Goal: Navigation & Orientation: Find specific page/section

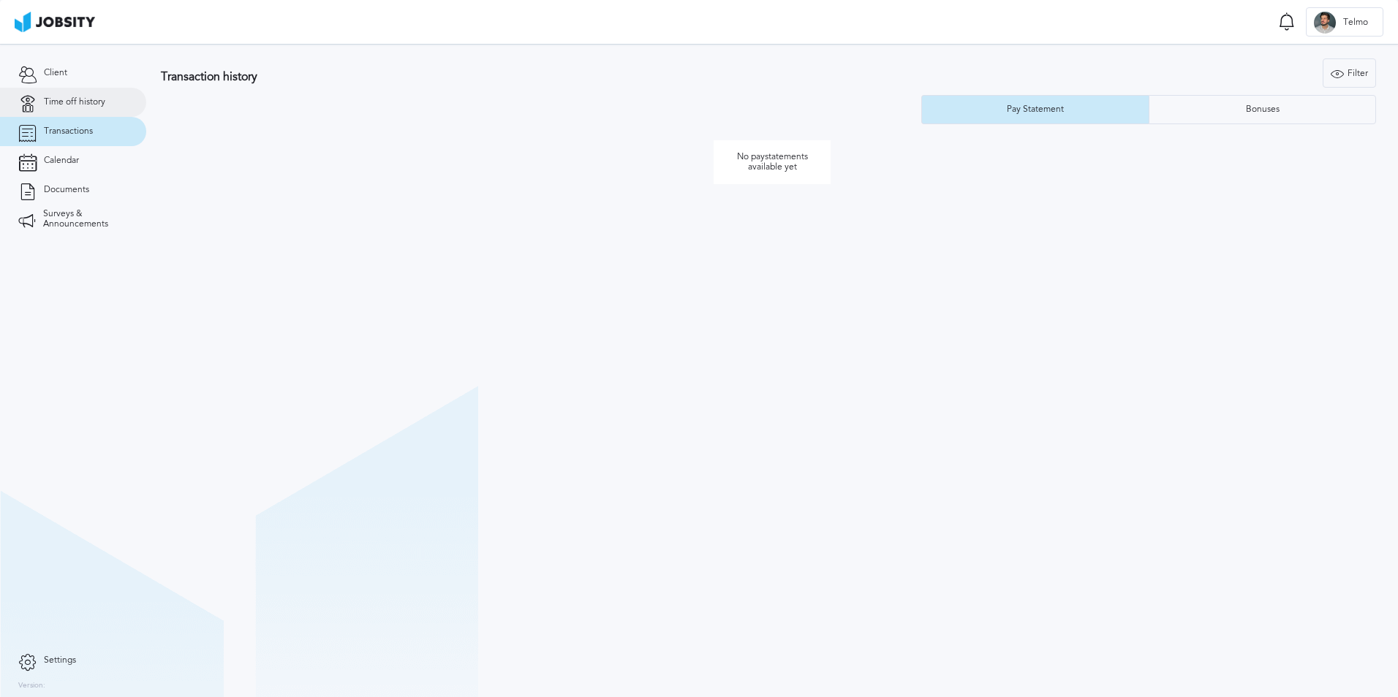
click at [68, 88] on link "Time off history" at bounding box center [73, 102] width 146 height 29
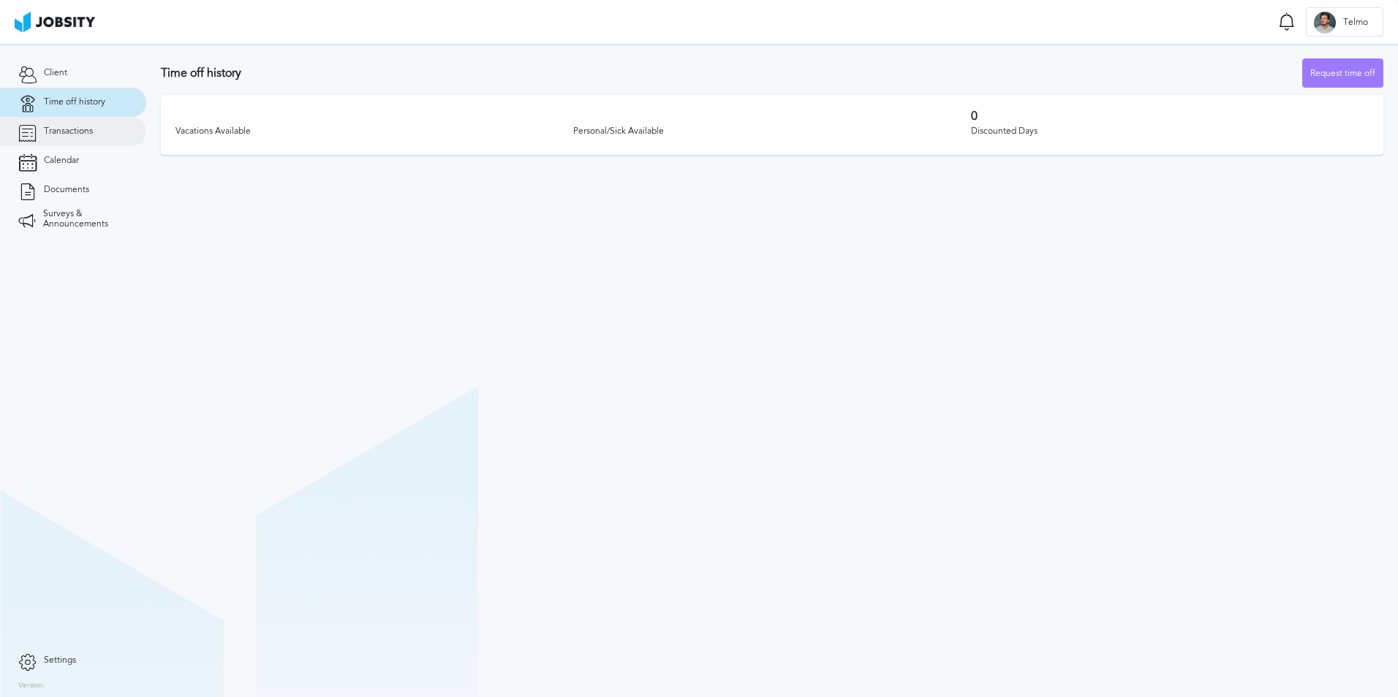
click at [68, 136] on span "Transactions" at bounding box center [68, 131] width 49 height 10
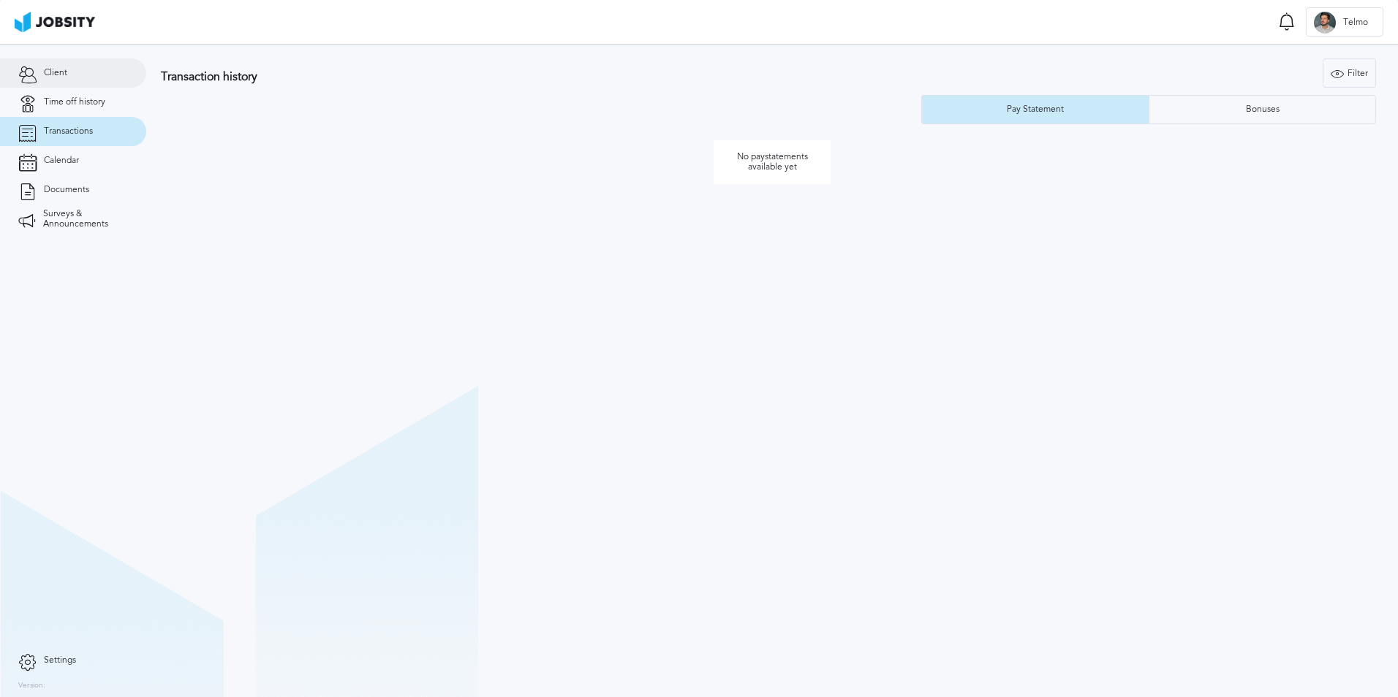
click at [75, 78] on link "Client" at bounding box center [73, 72] width 146 height 29
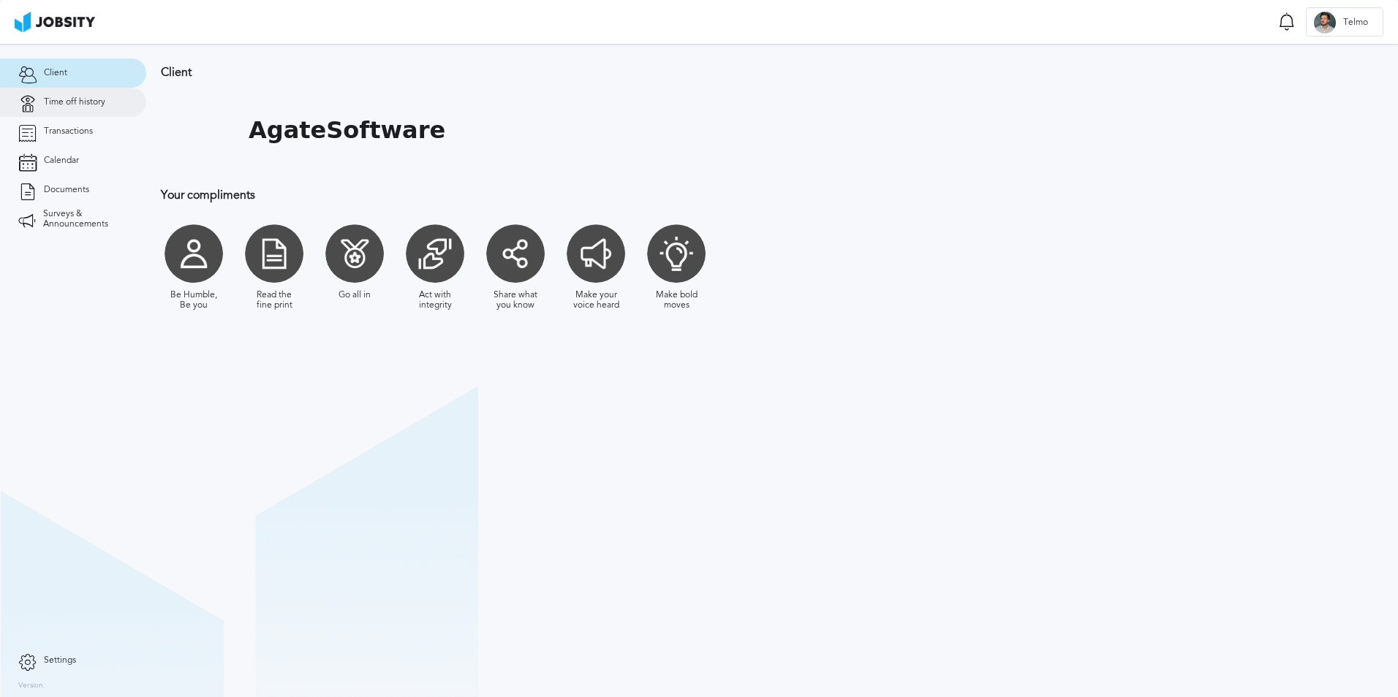
click at [70, 98] on span "Time off history" at bounding box center [74, 102] width 61 height 10
